Goal: Transaction & Acquisition: Download file/media

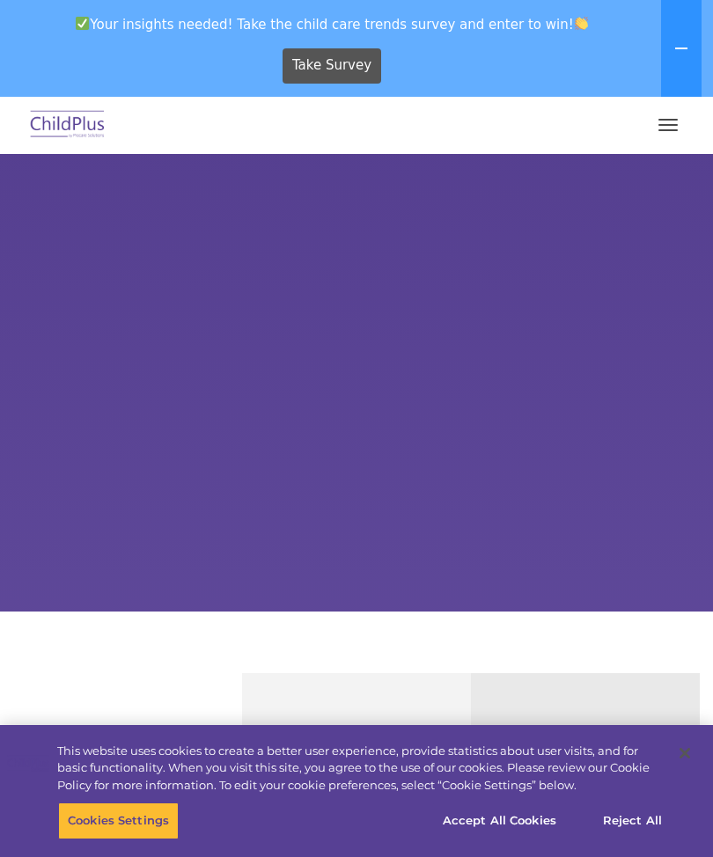
select select "MEDIUM"
click at [669, 128] on button "button" at bounding box center [667, 125] width 37 height 28
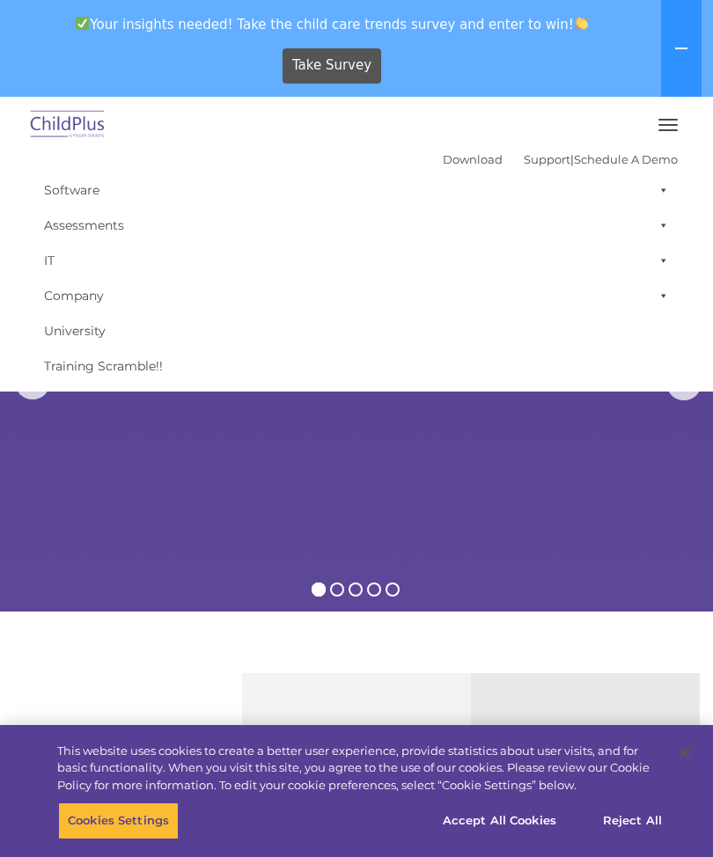
click at [614, 510] on rs-slides "Learn More Request a Demo The Future of ChildPlus is Here! Boost your productiv…" at bounding box center [356, 383] width 713 height 458
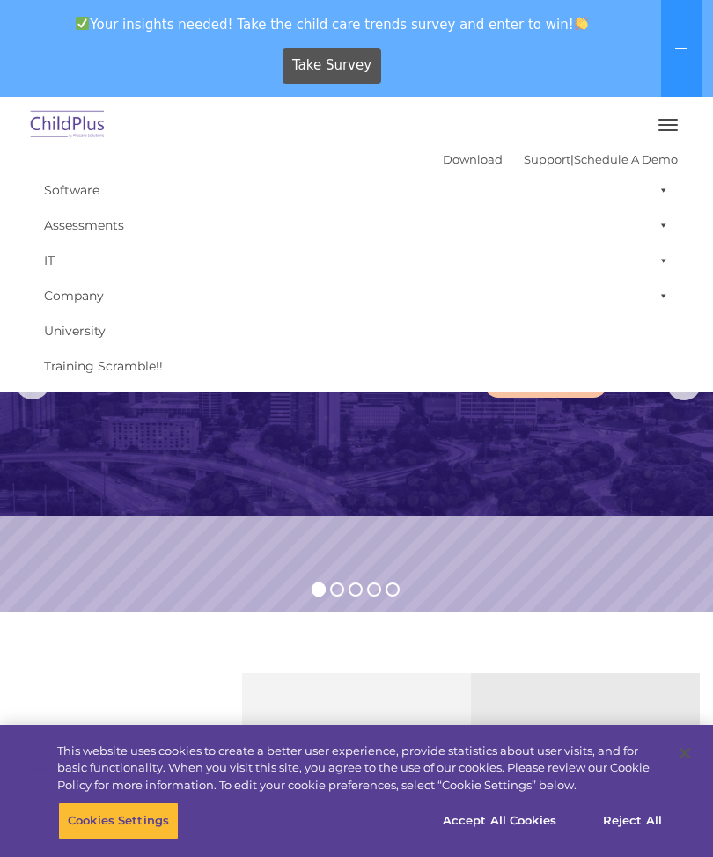
click at [443, 165] on link "Download" at bounding box center [473, 159] width 60 height 14
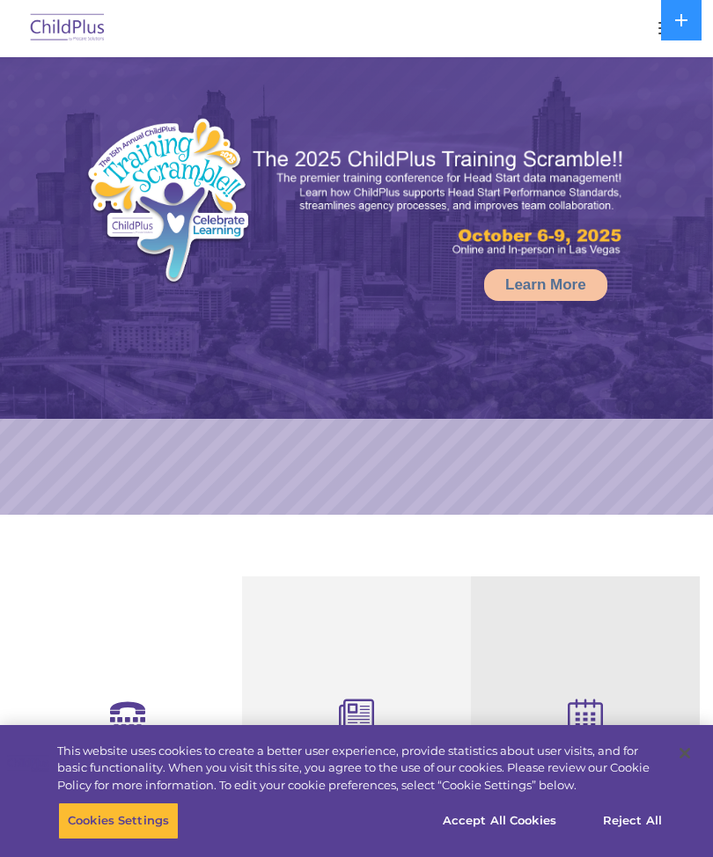
select select "MEDIUM"
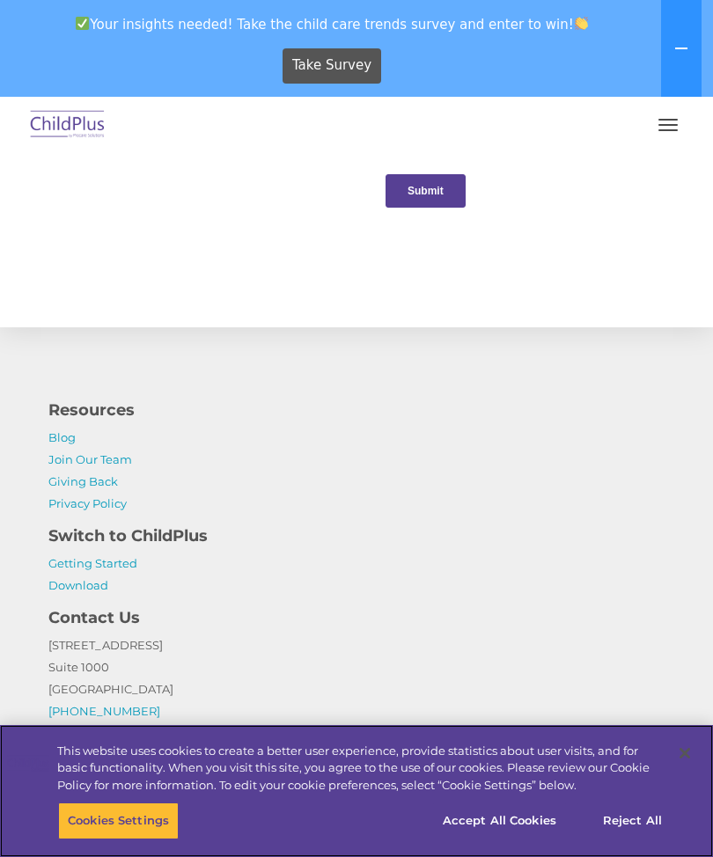
scroll to position [2085, 0]
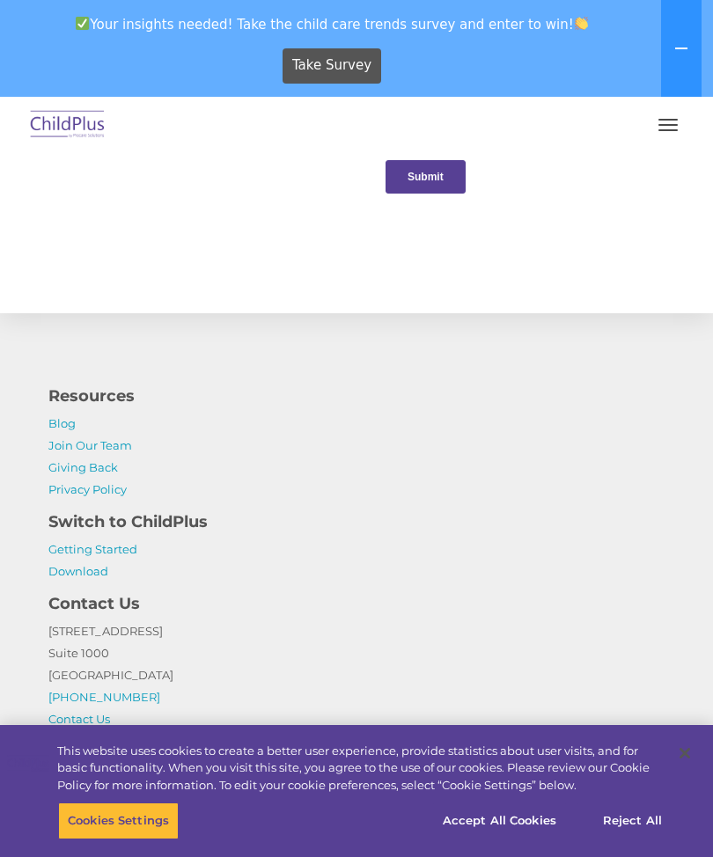
click at [71, 571] on link "Download" at bounding box center [78, 571] width 60 height 14
